Goal: Task Accomplishment & Management: Complete application form

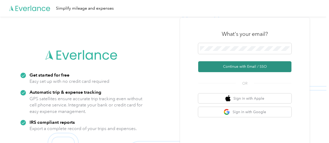
click at [251, 66] on button "Continue with Email / SSO" at bounding box center [244, 66] width 93 height 11
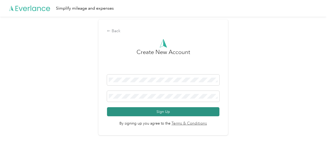
click at [175, 110] on button "Sign Up" at bounding box center [163, 111] width 112 height 9
